Goal: Task Accomplishment & Management: Manage account settings

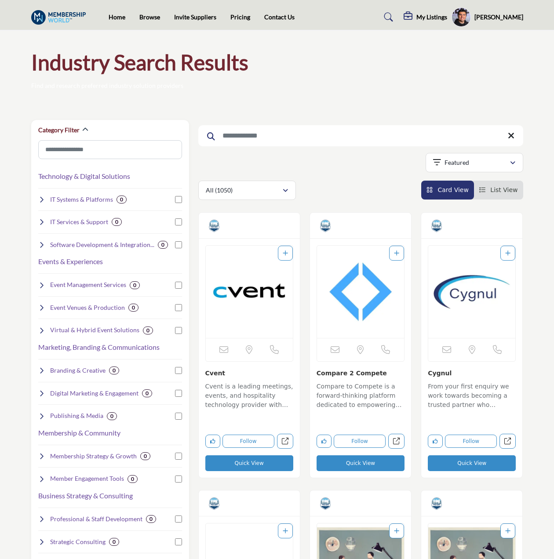
click at [280, 135] on input "Search Keyword" at bounding box center [360, 135] width 325 height 21
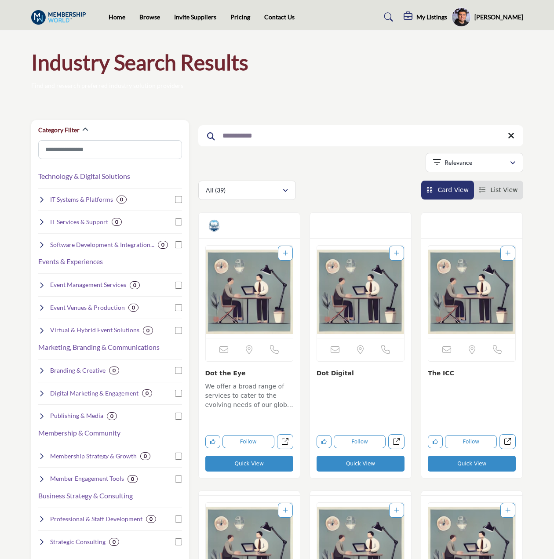
type input "**********"
drag, startPoint x: 277, startPoint y: 131, endPoint x: 261, endPoint y: 313, distance: 182.8
click at [261, 313] on img "Open Listing in new tab" at bounding box center [249, 292] width 87 height 92
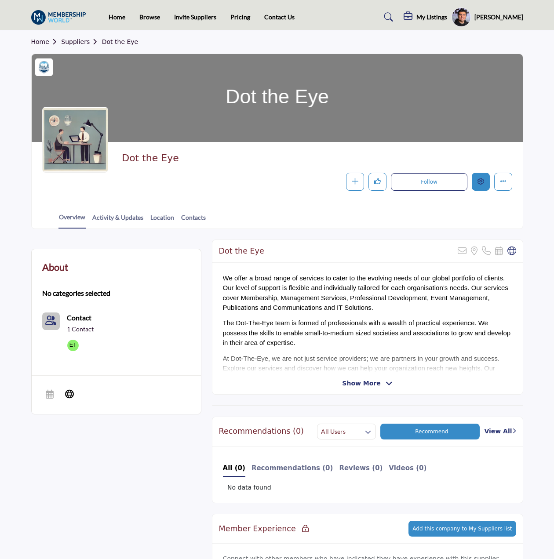
click at [481, 180] on icon "Edit company" at bounding box center [480, 181] width 7 height 7
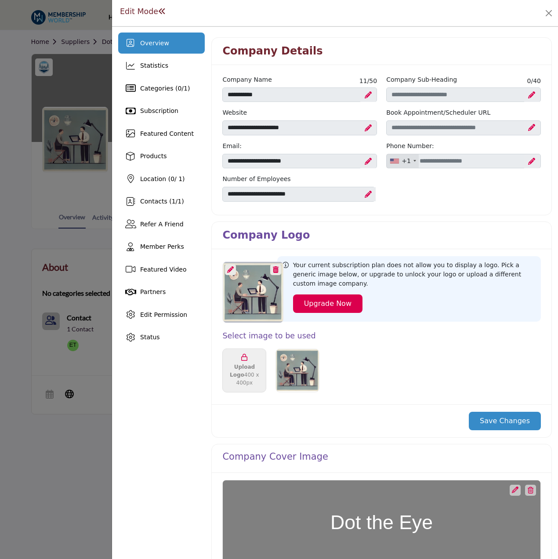
click at [404, 25] on div "Edit Mode" at bounding box center [335, 13] width 446 height 26
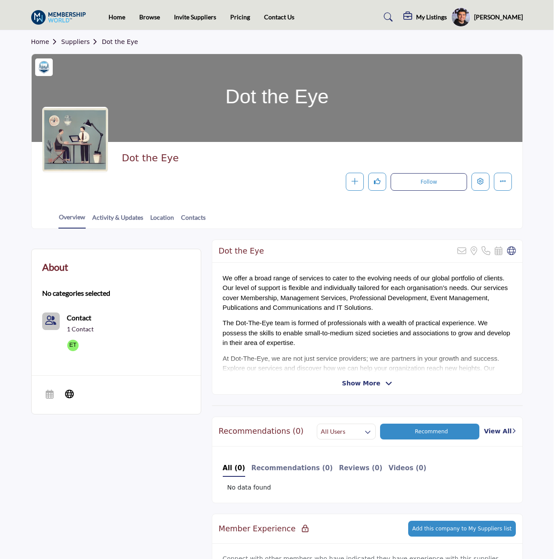
click at [58, 58] on div at bounding box center [279, 279] width 558 height 559
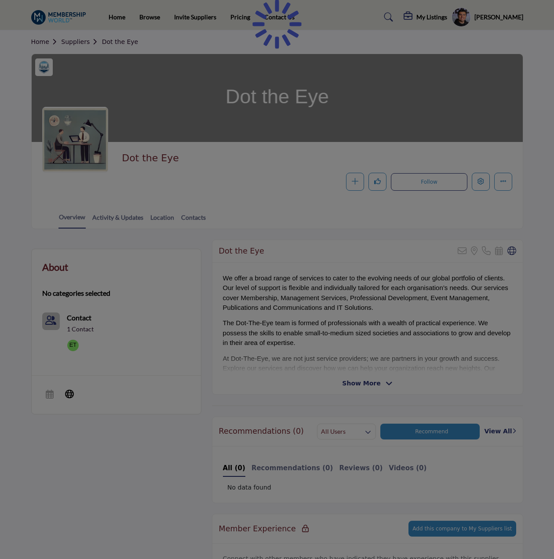
click at [77, 43] on div at bounding box center [277, 279] width 554 height 559
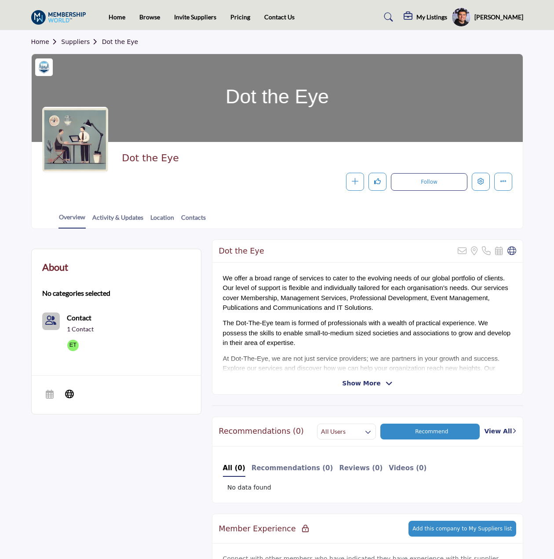
click at [77, 43] on link "Suppliers" at bounding box center [81, 41] width 40 height 7
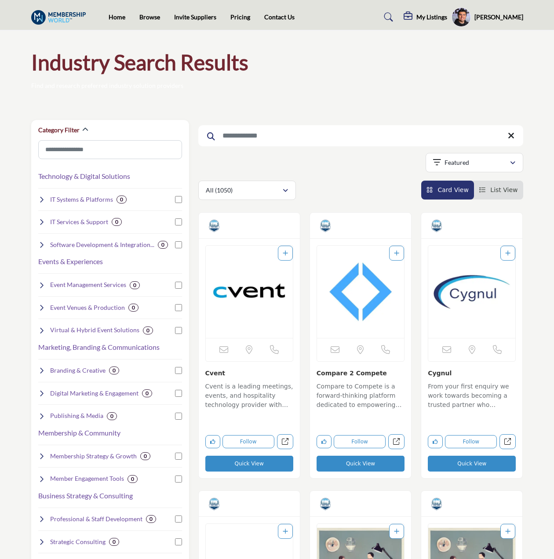
click at [338, 138] on input "Search Keyword" at bounding box center [360, 135] width 325 height 21
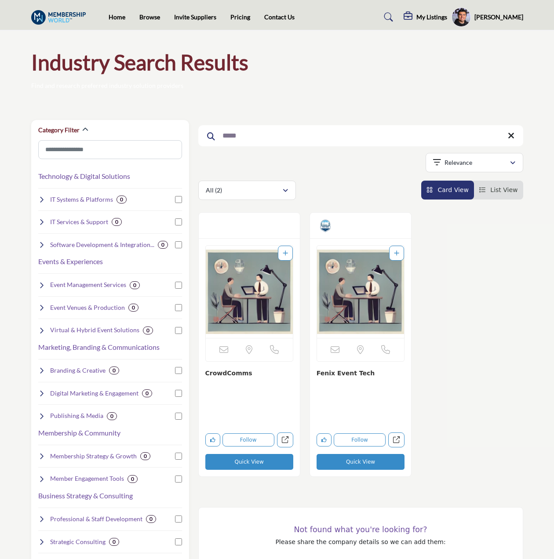
type input "*****"
click at [380, 310] on img "Open Listing in new tab" at bounding box center [360, 292] width 87 height 92
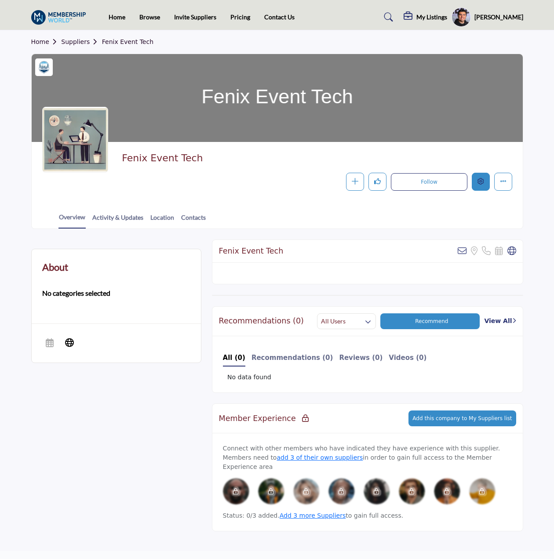
click at [476, 180] on button "Edit company" at bounding box center [481, 182] width 18 height 18
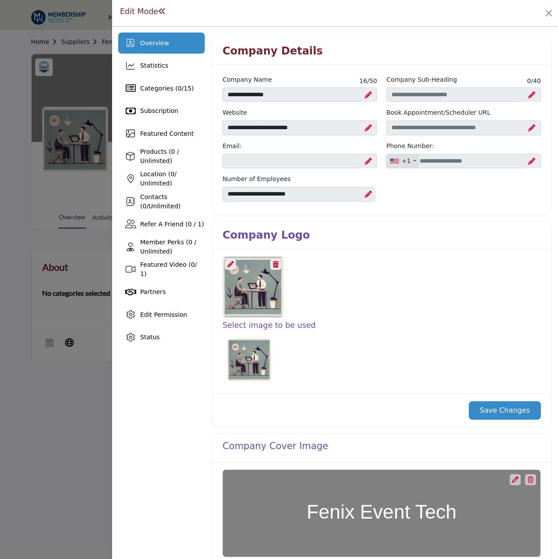
click at [227, 266] on icon at bounding box center [230, 264] width 7 height 7
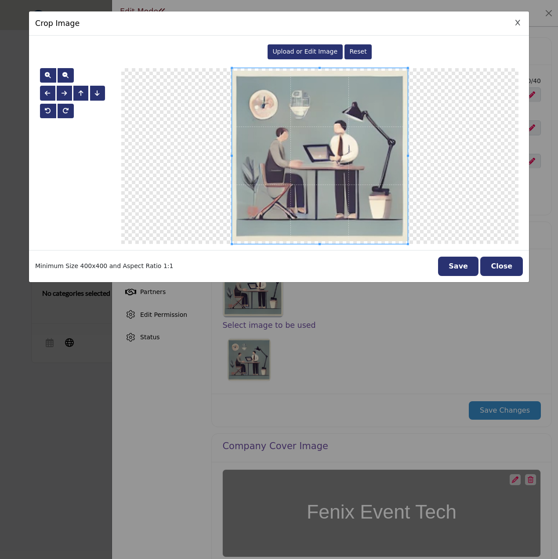
click at [302, 53] on span "Upload or Edit Image" at bounding box center [305, 51] width 65 height 7
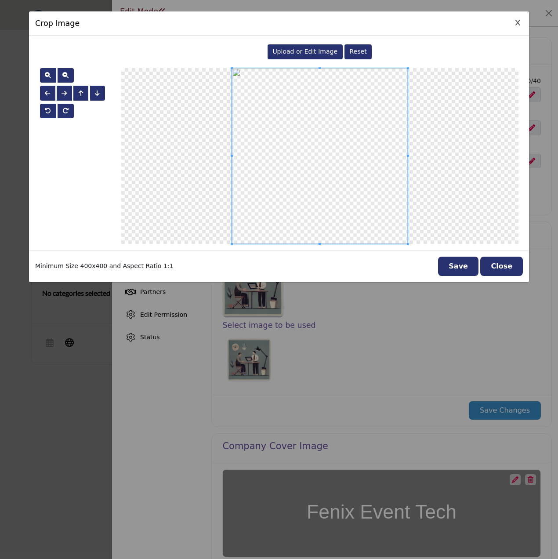
click at [462, 263] on button "Save" at bounding box center [458, 266] width 40 height 19
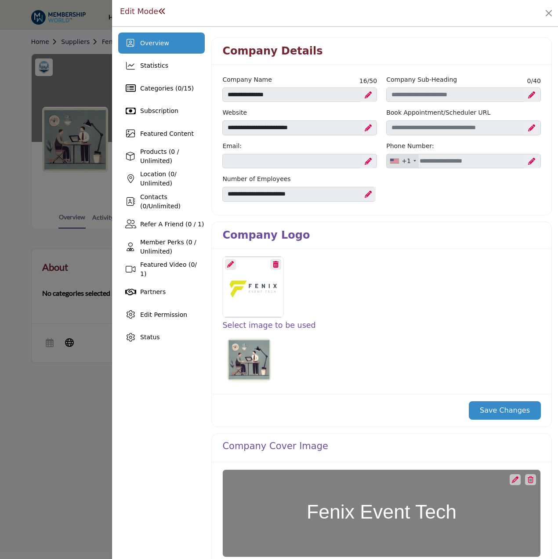
click at [496, 406] on button "Save Changes" at bounding box center [505, 410] width 72 height 18
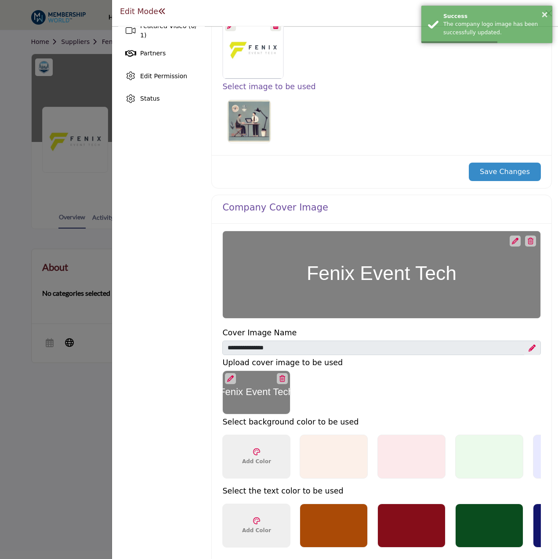
scroll to position [264, 0]
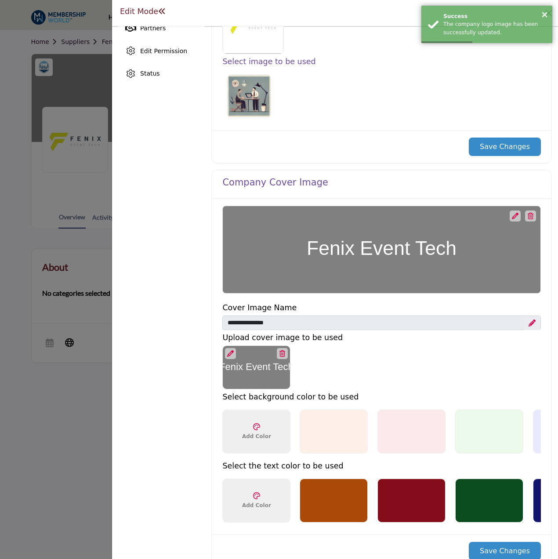
click at [510, 211] on div at bounding box center [515, 216] width 11 height 11
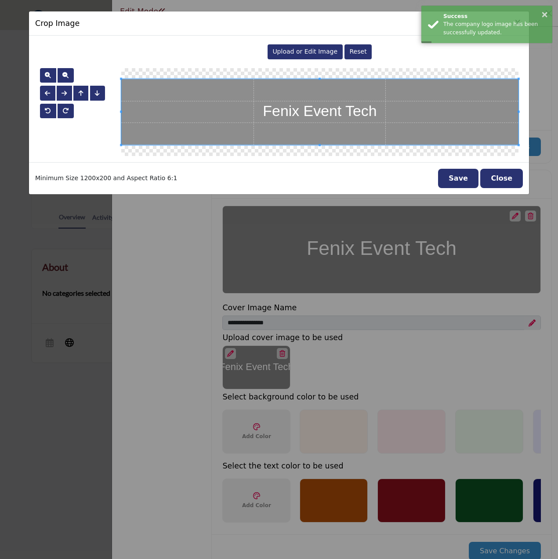
click at [290, 45] on div "Upload or Edit Image" at bounding box center [305, 51] width 75 height 15
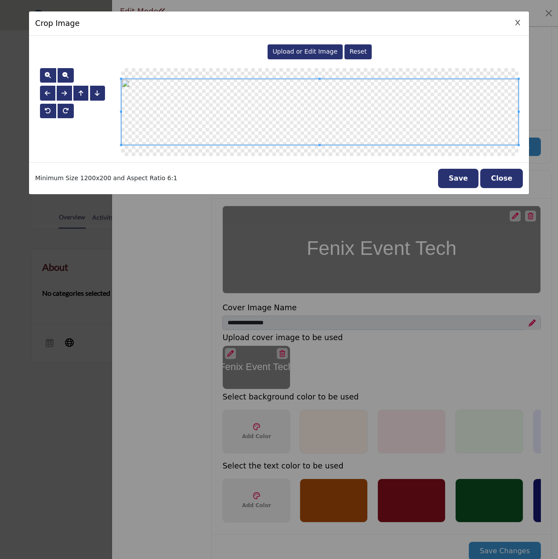
click at [460, 186] on button "Save" at bounding box center [458, 178] width 40 height 19
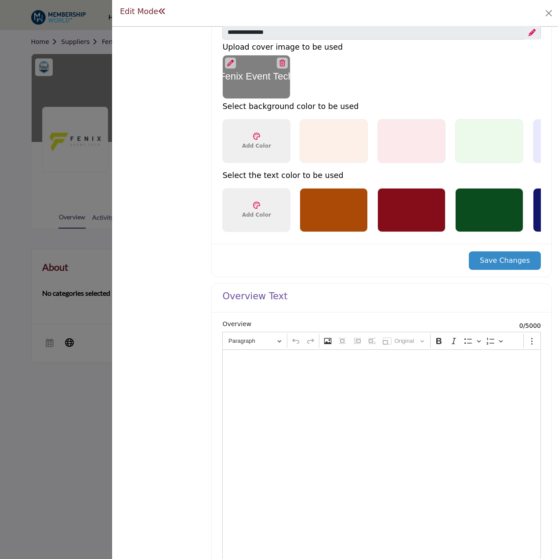
scroll to position [659, 0]
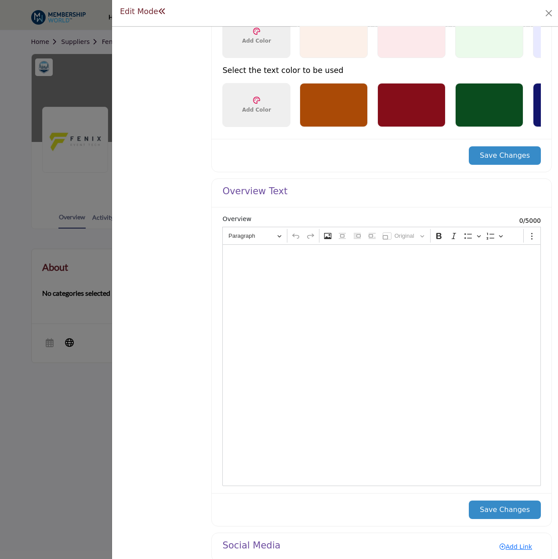
click at [404, 318] on div "Editor editing area: main" at bounding box center [381, 365] width 319 height 242
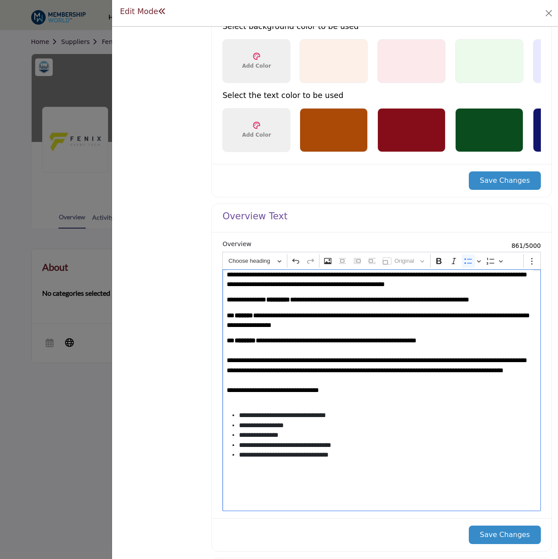
scroll to position [679, 0]
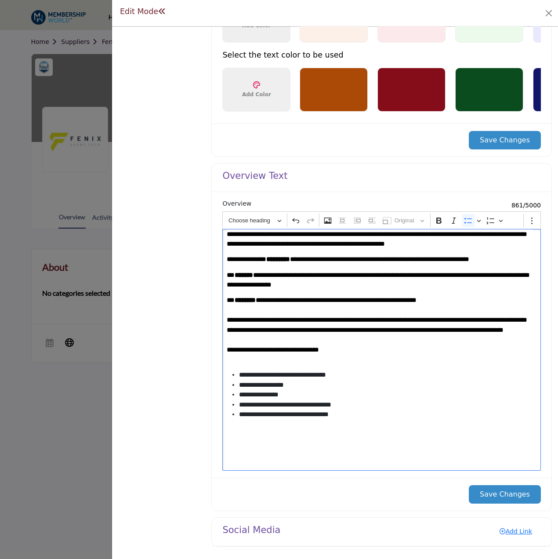
click at [503, 493] on button "Save Changes" at bounding box center [505, 494] width 72 height 18
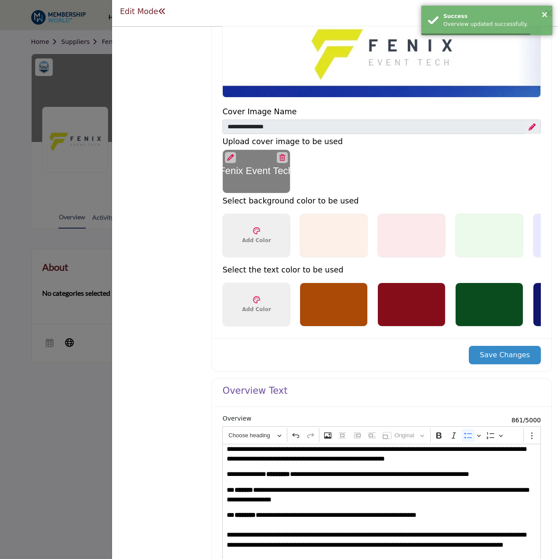
scroll to position [459, 0]
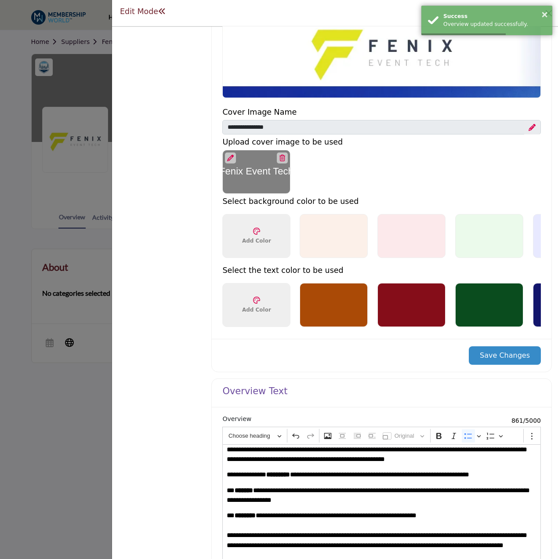
click at [511, 355] on button "Save Changes" at bounding box center [505, 355] width 72 height 18
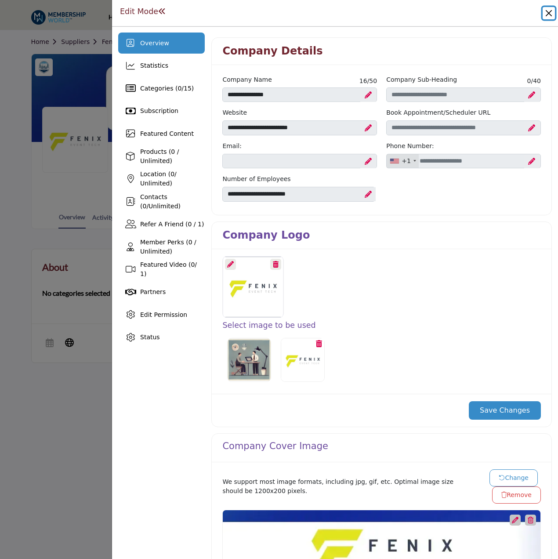
click at [554, 17] on button "Close" at bounding box center [549, 13] width 12 height 12
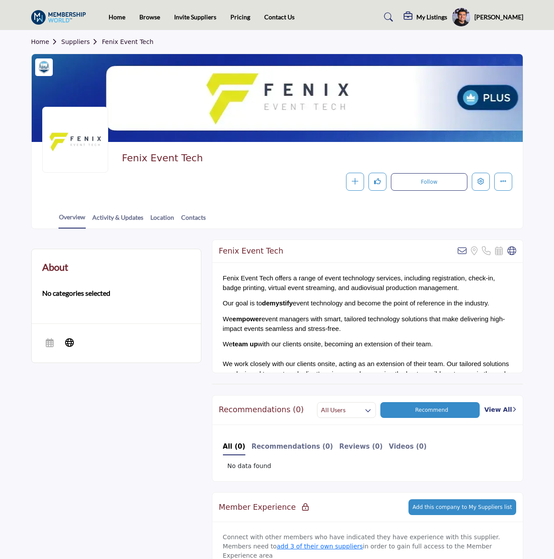
click at [75, 43] on link "Suppliers" at bounding box center [81, 41] width 40 height 7
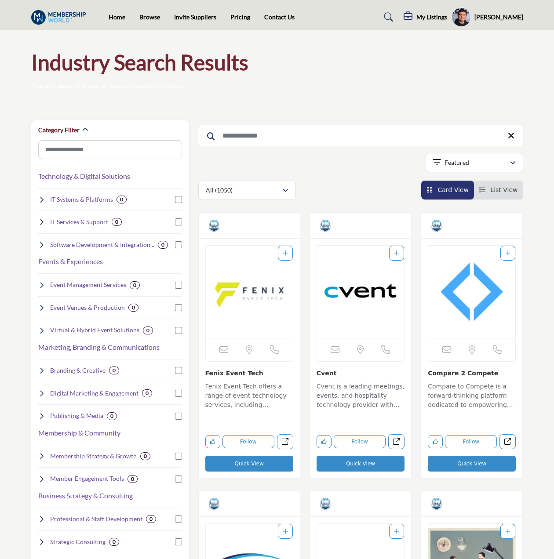
click at [325, 138] on input "Search Keyword" at bounding box center [360, 135] width 325 height 21
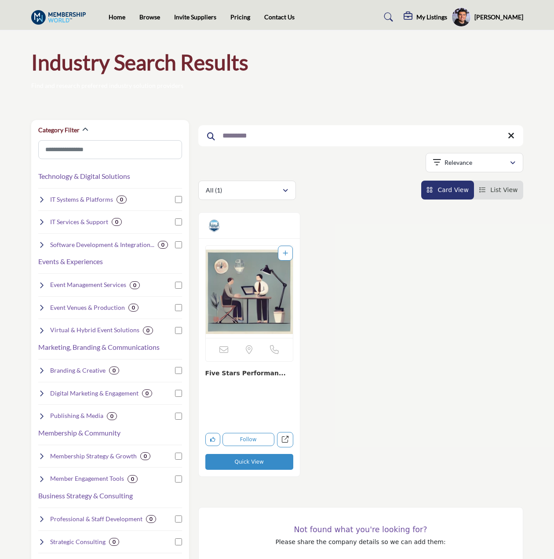
type input "*********"
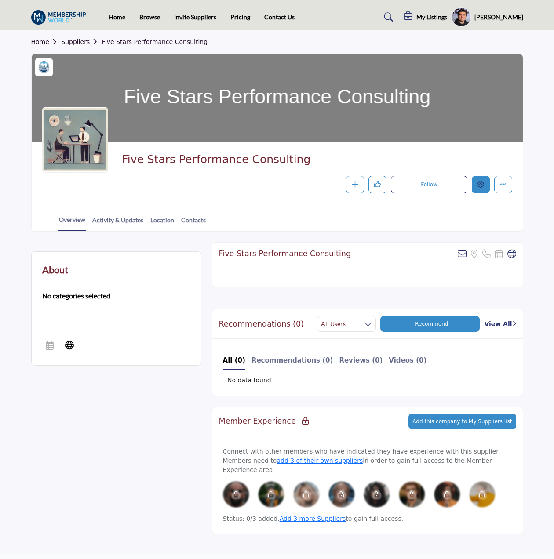
click at [482, 185] on icon "Edit company" at bounding box center [480, 184] width 7 height 7
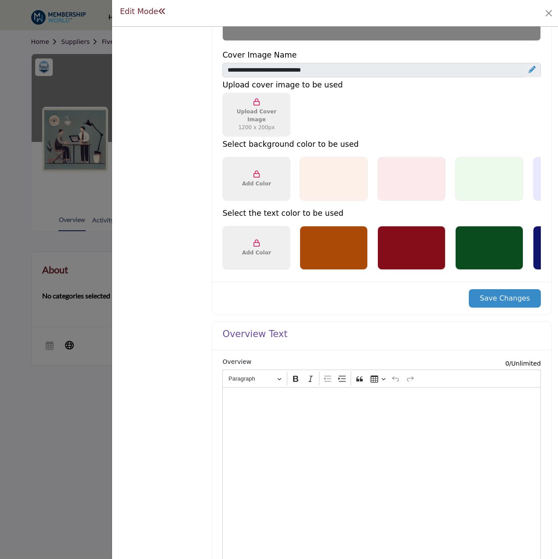
scroll to position [690, 0]
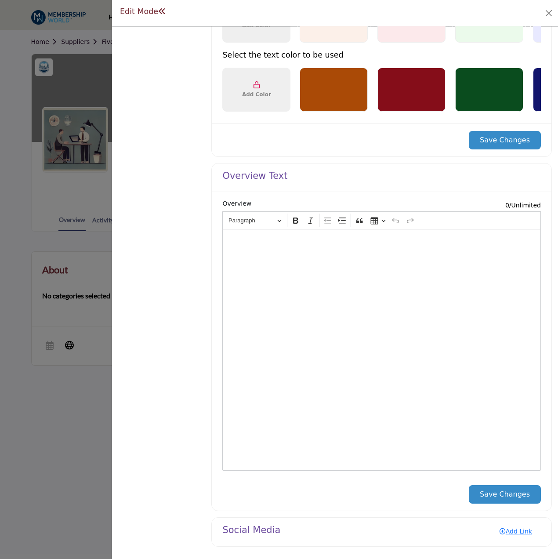
click at [334, 300] on div "Editor editing area: main" at bounding box center [381, 350] width 319 height 242
click at [354, 301] on div "Editor editing area: main" at bounding box center [381, 350] width 319 height 242
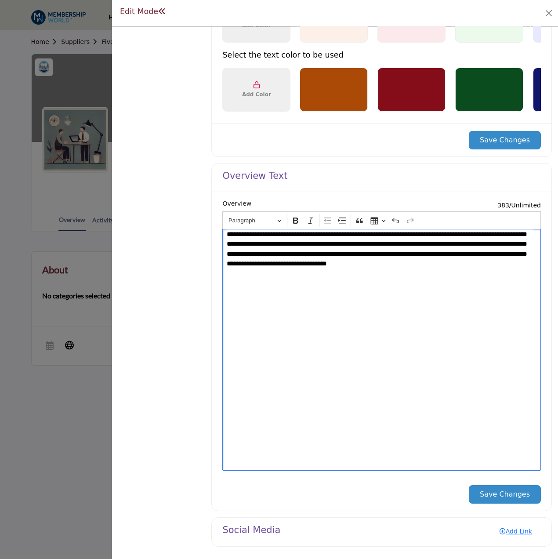
click at [510, 496] on button "Save Changes" at bounding box center [505, 494] width 72 height 18
click at [496, 496] on button "Save Changes" at bounding box center [505, 494] width 72 height 18
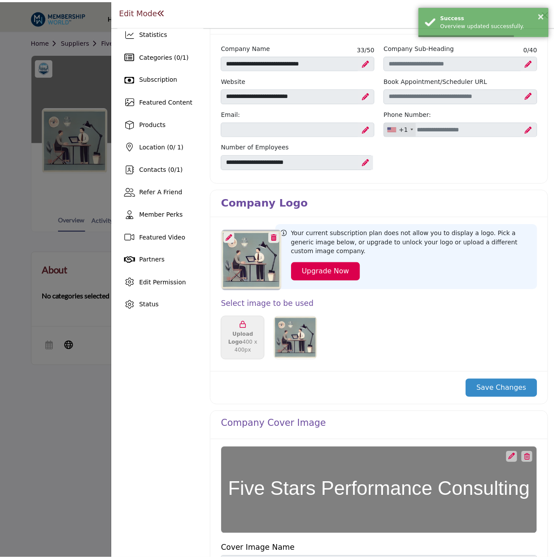
scroll to position [0, 0]
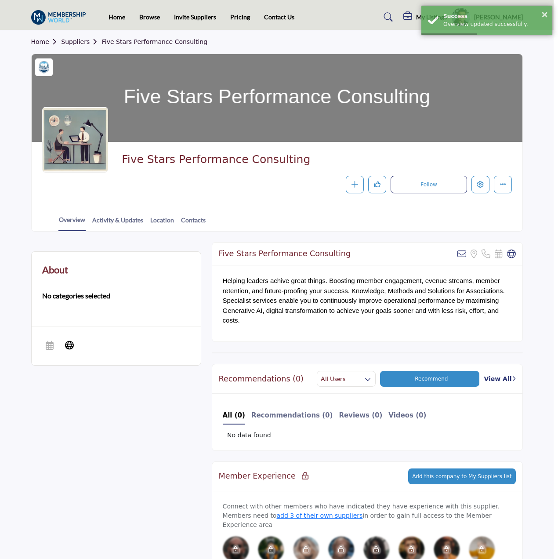
click at [94, 24] on div at bounding box center [279, 279] width 558 height 559
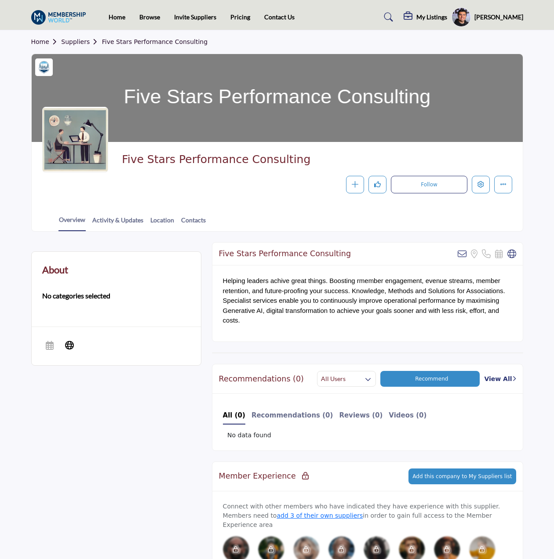
drag, startPoint x: 296, startPoint y: 156, endPoint x: 124, endPoint y: 153, distance: 172.8
click at [124, 153] on span "Five Stars Performance Consulting" at bounding box center [242, 160] width 240 height 15
copy span "Five Stars Performance Consulting"
click at [298, 167] on div "Five Stars Performance Consulting" at bounding box center [315, 162] width 386 height 19
click at [75, 37] on span "Home Suppliers Five Stars Performance Consulting" at bounding box center [119, 41] width 177 height 9
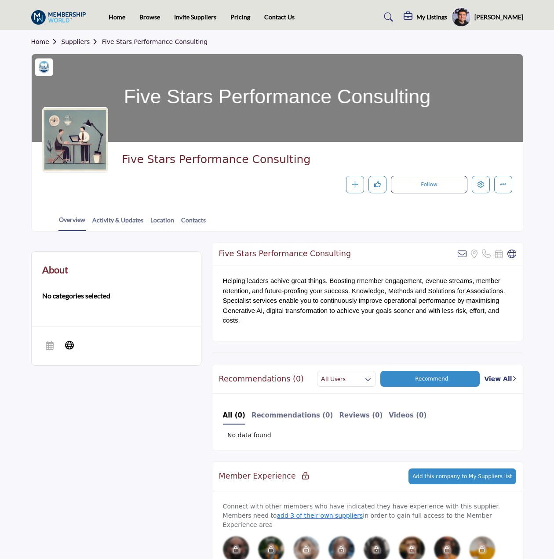
click at [80, 40] on link "Suppliers" at bounding box center [81, 41] width 40 height 7
